Goal: Task Accomplishment & Management: Use online tool/utility

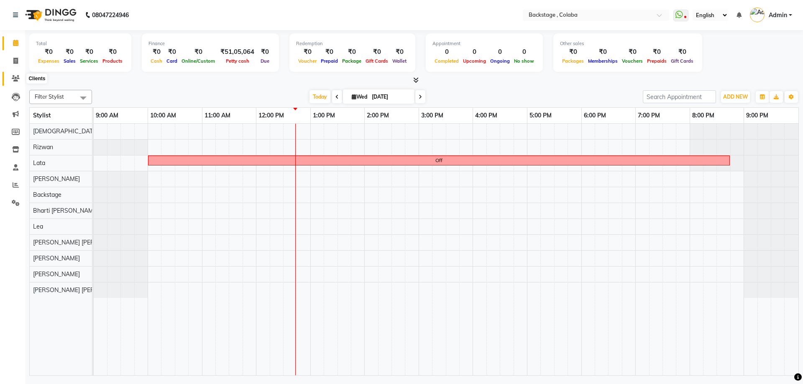
click at [20, 79] on span at bounding box center [15, 79] width 15 height 10
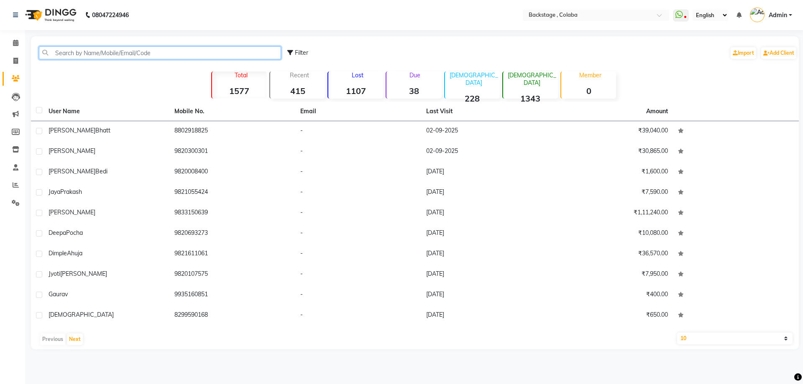
click at [65, 54] on input "text" at bounding box center [160, 52] width 242 height 13
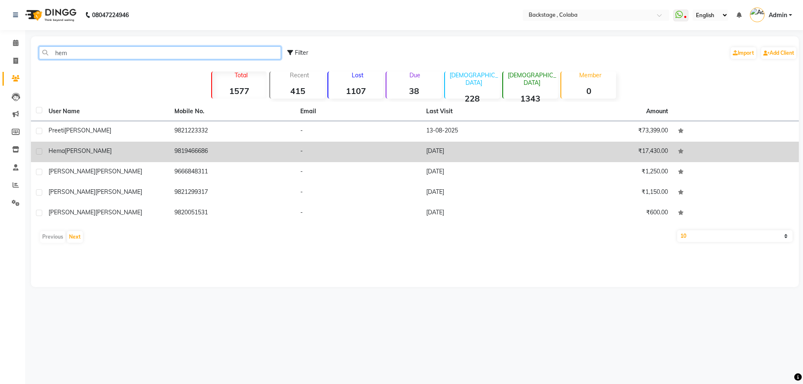
type input "hem"
click at [105, 154] on div "Hema Shah" at bounding box center [107, 151] width 116 height 9
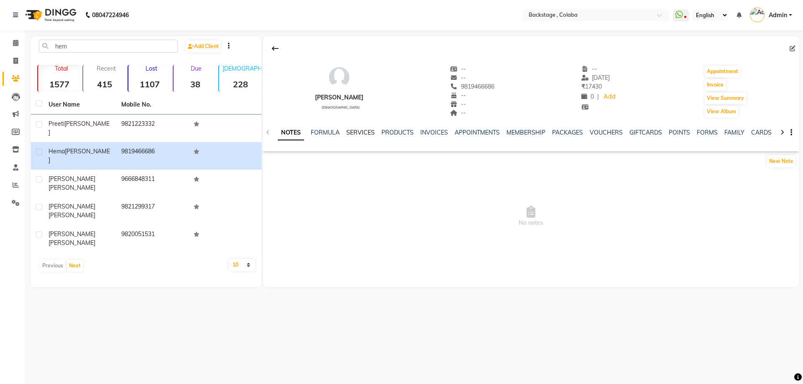
click at [362, 128] on div "SERVICES" at bounding box center [360, 132] width 28 height 9
click at [361, 132] on link "SERVICES" at bounding box center [360, 133] width 28 height 8
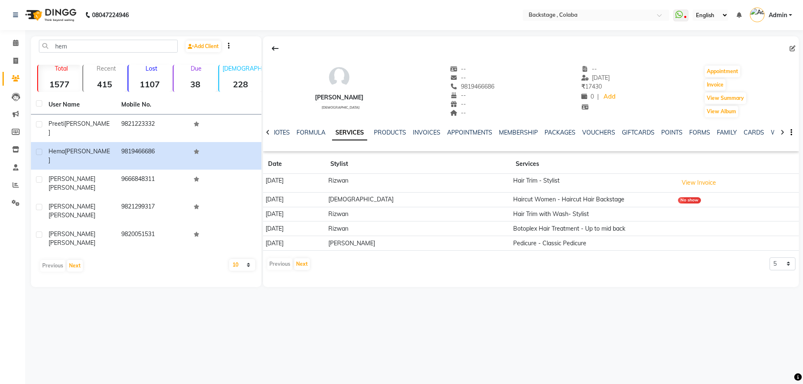
click at [703, 175] on td "View Invoice" at bounding box center [737, 183] width 124 height 19
click at [698, 180] on button "View Invoice" at bounding box center [699, 183] width 42 height 13
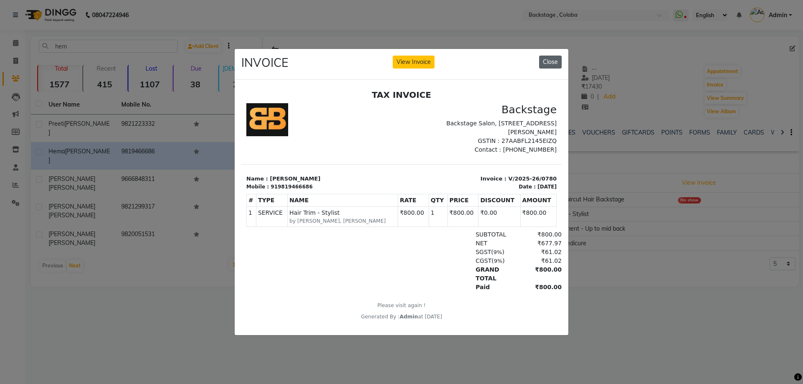
click at [548, 56] on button "Close" at bounding box center [550, 62] width 23 height 13
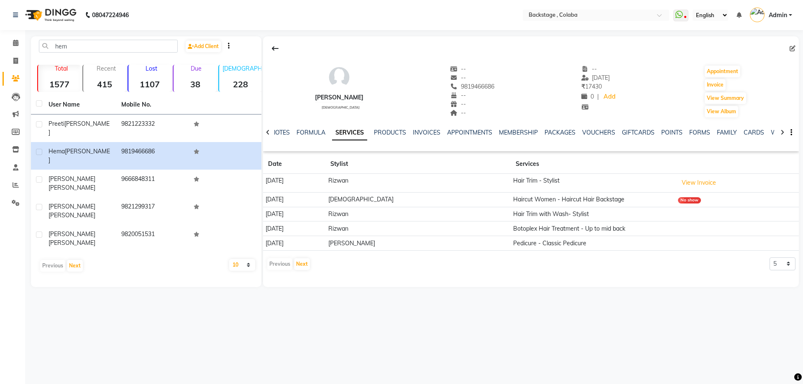
click at [645, 221] on td "Hair Trim with Wash- Stylist" at bounding box center [593, 214] width 164 height 15
click at [632, 234] on td "Botoplex Hair Treatment - Up to mid back" at bounding box center [593, 229] width 164 height 15
drag, startPoint x: 624, startPoint y: 237, endPoint x: 621, endPoint y: 233, distance: 4.5
click at [623, 237] on td "Pedicure - Classic Pedicure" at bounding box center [593, 243] width 164 height 15
click at [705, 165] on th at bounding box center [737, 164] width 124 height 19
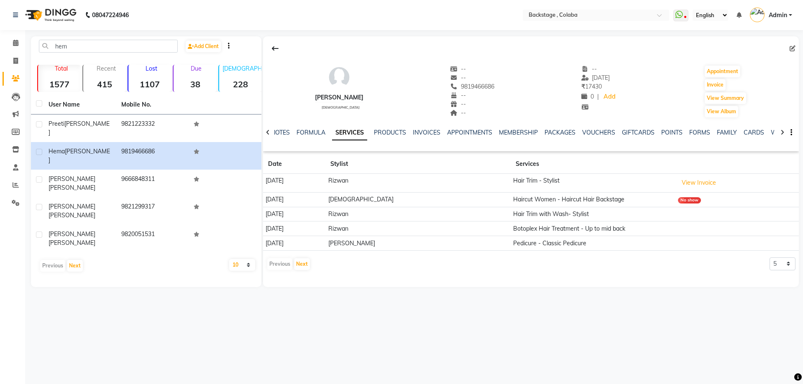
click at [669, 161] on tr "Date Stylist Services" at bounding box center [531, 164] width 536 height 19
click at [456, 194] on tbody "17-05-2025 Rizwan Hair Trim - Stylist View Invoice 28-01-2025 Umesh Haircut Wom…" at bounding box center [531, 212] width 536 height 77
drag, startPoint x: 645, startPoint y: 178, endPoint x: 672, endPoint y: 157, distance: 34.1
click at [659, 170] on div "Hema Shah female -- -- 9819466686 -- -- -- -- 17-05-2025 ₹ 17430 0 | Add Appoin…" at bounding box center [531, 155] width 536 height 238
click at [635, 150] on div "Hema Shah female -- -- 9819466686 -- -- -- -- 17-05-2025 ₹ 17430 0 | Add Appoin…" at bounding box center [531, 93] width 536 height 115
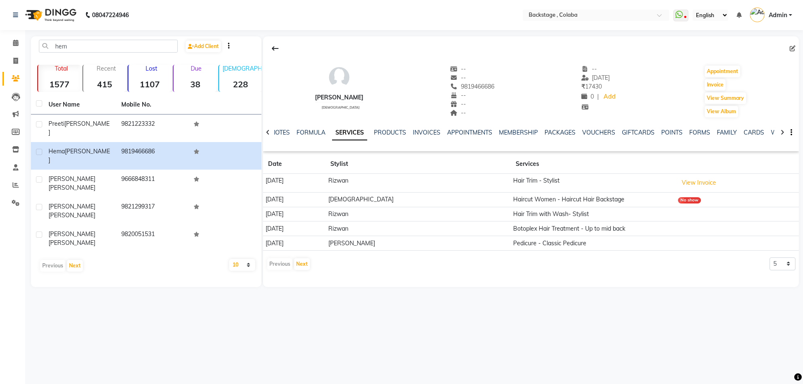
click at [802, 9] on nav "08047224946 Select Location × Backstage , Colaba WhatsApp Status ✕ Status: Disc…" at bounding box center [401, 15] width 803 height 30
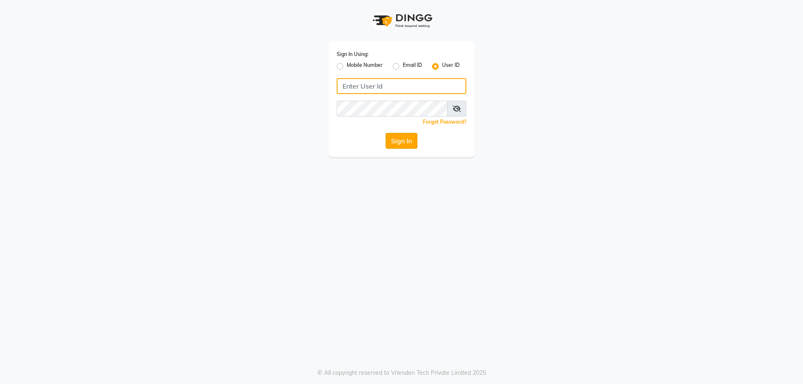
type input "Backstage"
click at [400, 136] on button "Sign In" at bounding box center [402, 141] width 32 height 16
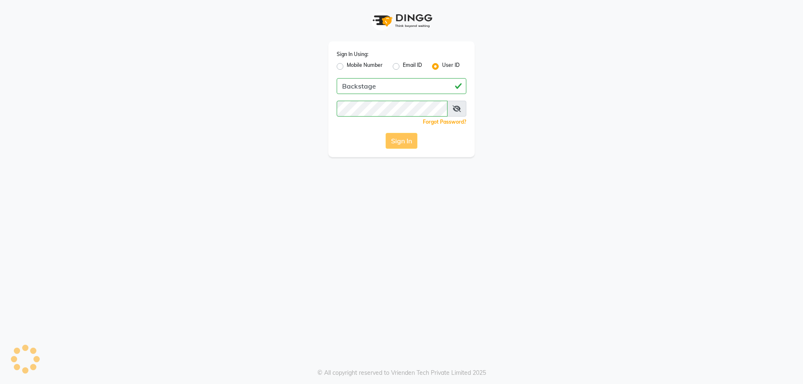
click at [397, 137] on div "Sign In" at bounding box center [402, 141] width 130 height 16
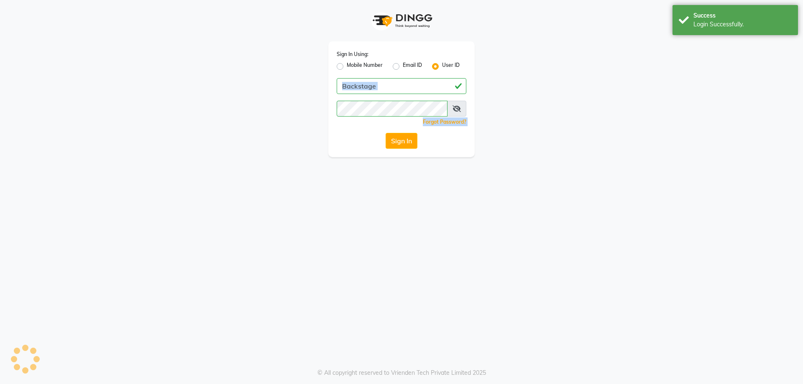
drag, startPoint x: 396, startPoint y: 138, endPoint x: 3, endPoint y: 75, distance: 397.9
click at [3, 75] on app-login "Sign In Using: Mobile Number Email ID User ID Backstage Remember me Forgot Pass…" at bounding box center [401, 78] width 803 height 157
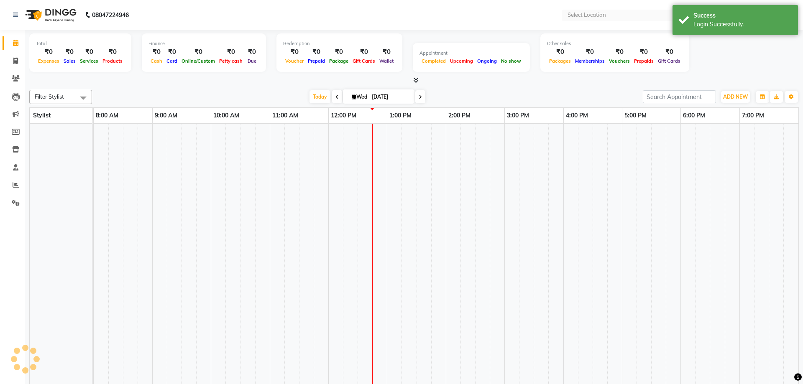
select select "en"
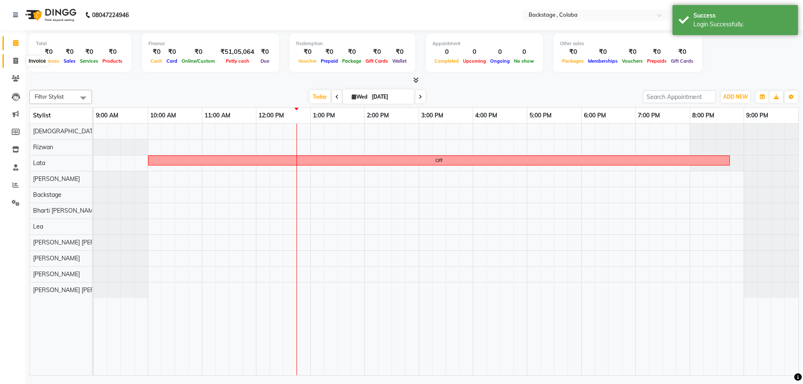
click at [15, 60] on icon at bounding box center [15, 61] width 5 height 6
select select "5451"
select select "service"
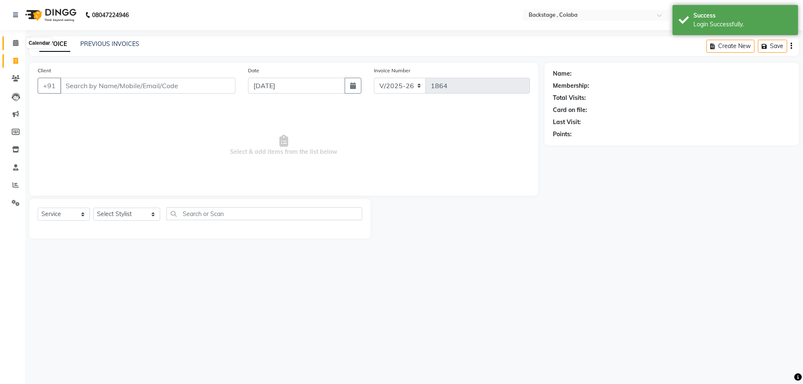
click at [18, 41] on span at bounding box center [15, 43] width 15 height 10
